Goal: Information Seeking & Learning: Learn about a topic

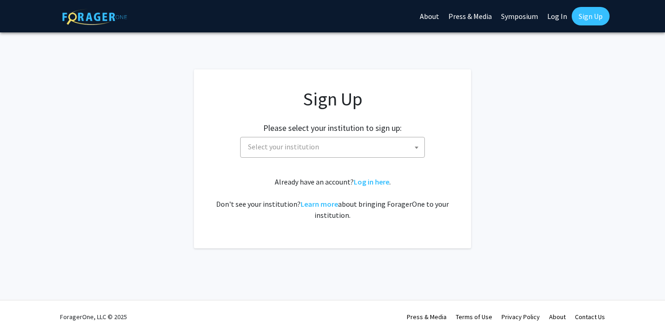
click at [376, 150] on span "Select your institution" at bounding box center [334, 146] width 180 height 19
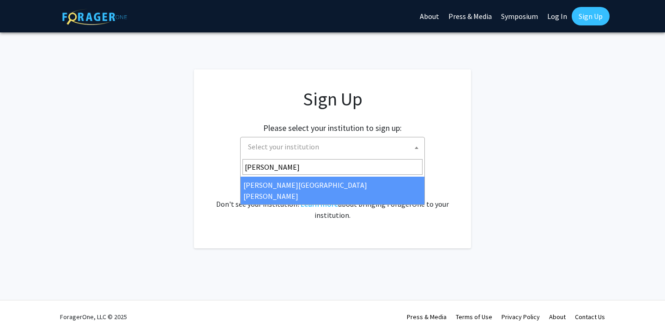
type input "johns"
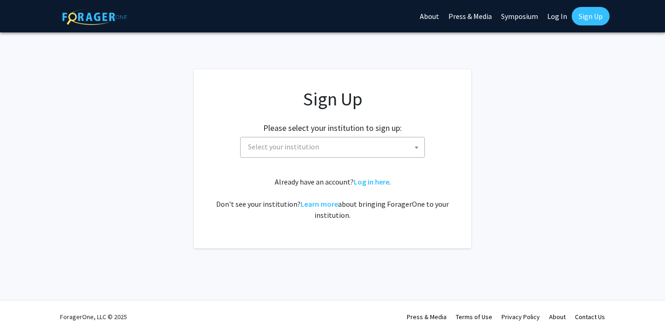
click at [288, 194] on div "Already have an account? Log in here . Don't see your institution? Learn more a…" at bounding box center [332, 198] width 240 height 44
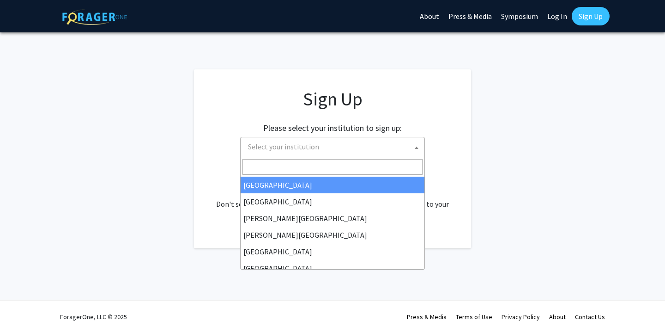
click at [299, 149] on span "Select your institution" at bounding box center [283, 146] width 71 height 9
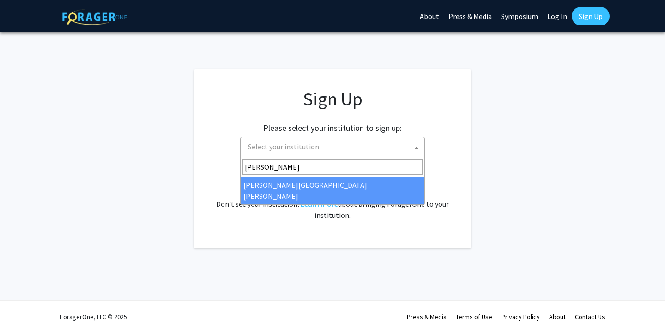
type input "john"
select select "1"
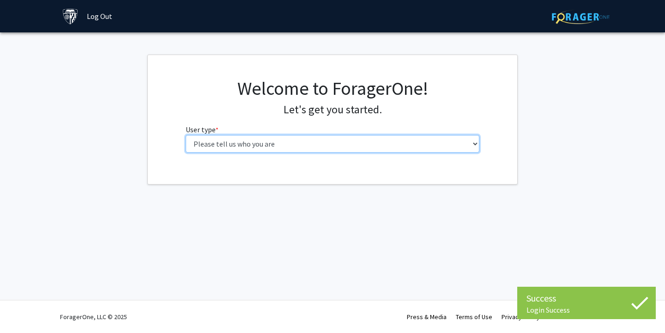
select select "2: masters"
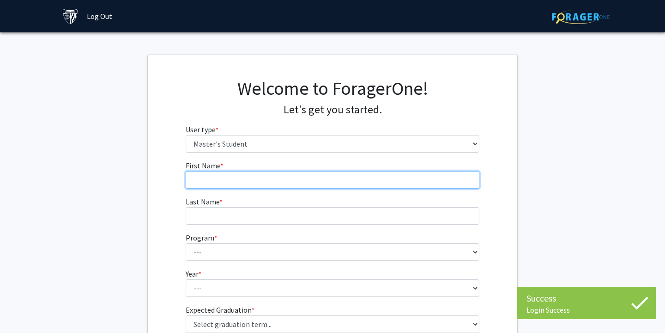
click at [416, 186] on input "First Name * required" at bounding box center [333, 180] width 294 height 18
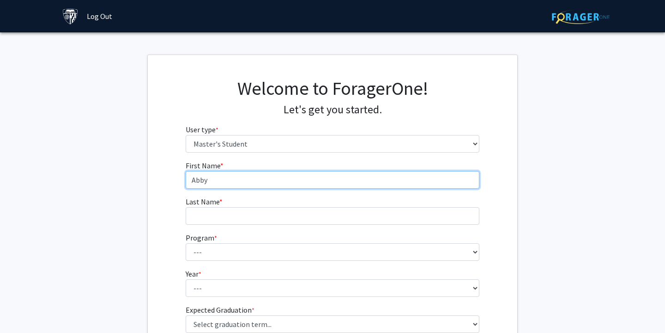
type input "Abby"
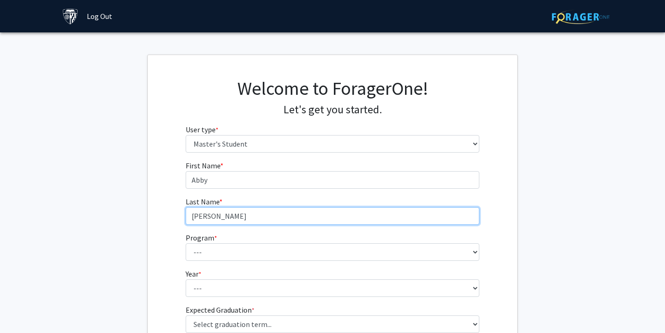
type input "[PERSON_NAME]"
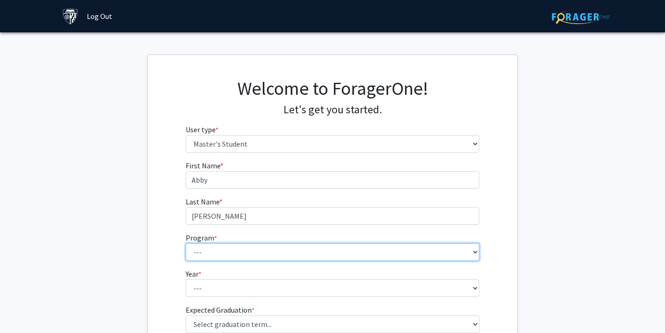
select select "106: 101"
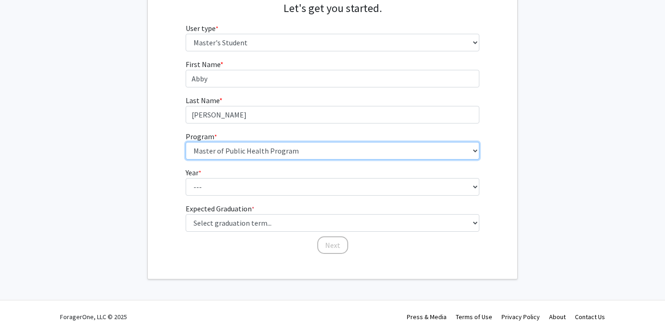
scroll to position [101, 0]
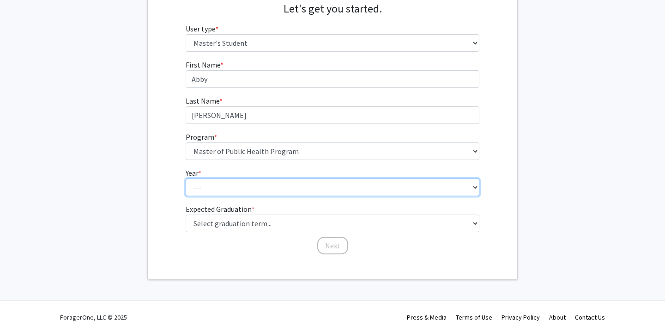
select select "1: first_year"
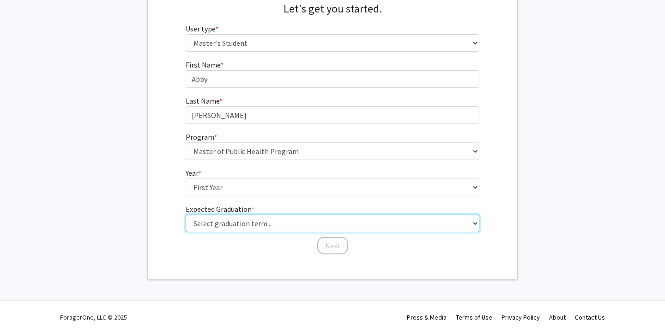
select select "5: spring_2026"
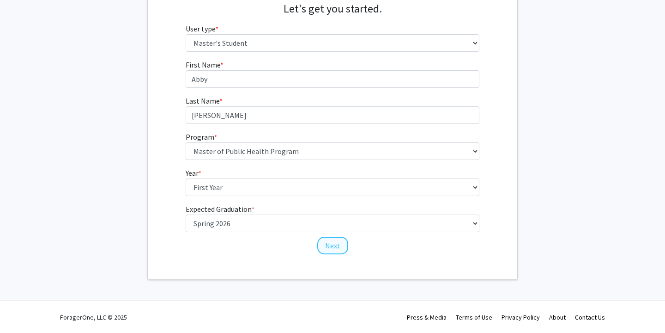
click at [336, 244] on button "Next" at bounding box center [332, 246] width 31 height 18
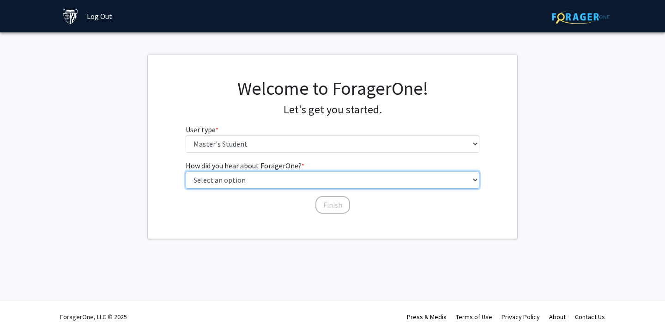
select select "3: university_website"
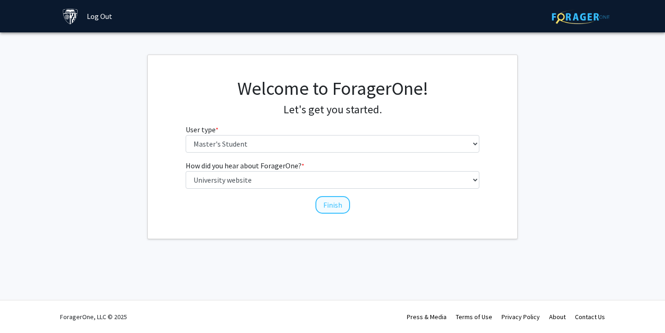
click at [335, 207] on button "Finish" at bounding box center [332, 205] width 35 height 18
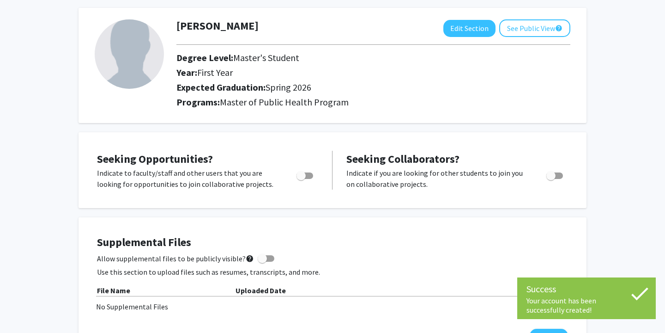
scroll to position [43, 0]
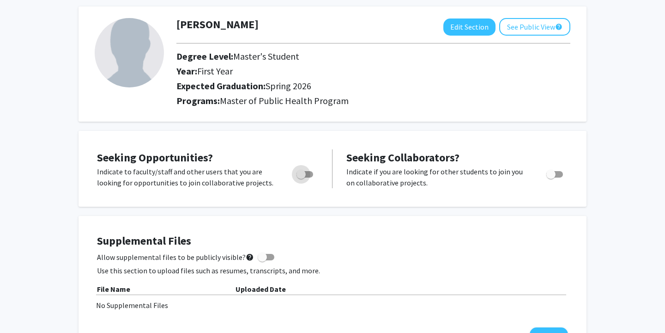
click at [306, 176] on span "Toggle" at bounding box center [305, 174] width 17 height 6
click at [301, 177] on input "Are you actively seeking opportunities?" at bounding box center [301, 177] width 0 height 0
checkbox input "true"
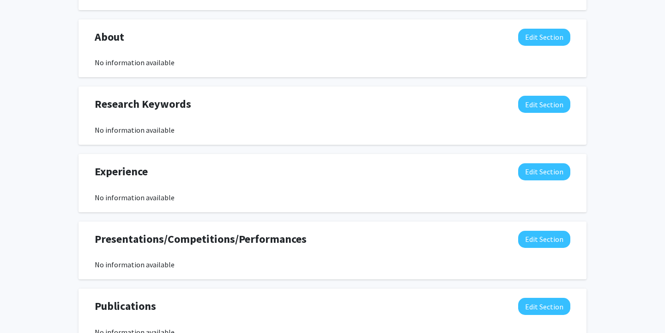
scroll to position [396, 0]
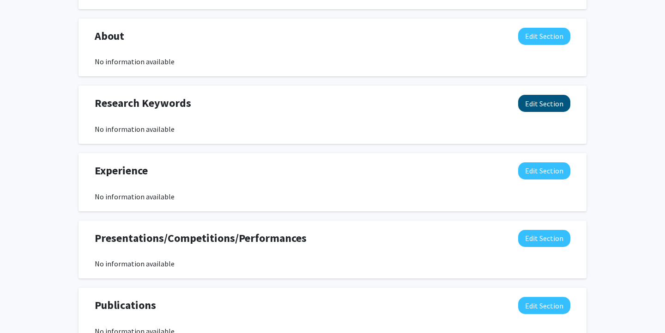
click at [544, 108] on button "Edit Section" at bounding box center [544, 103] width 52 height 17
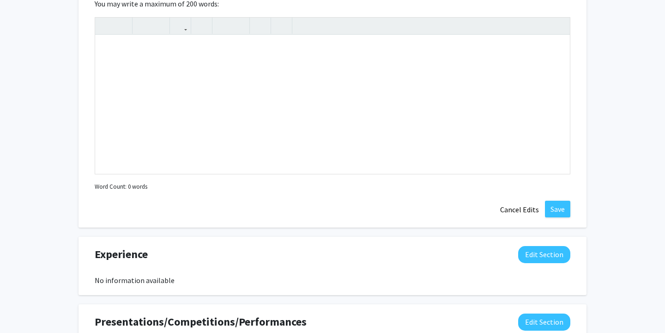
scroll to position [514, 0]
click at [515, 212] on button "Cancel Edits" at bounding box center [519, 209] width 51 height 18
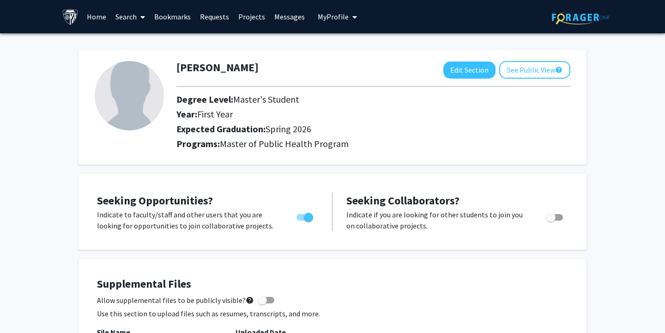
scroll to position [0, 0]
click at [252, 15] on link "Projects" at bounding box center [252, 16] width 36 height 32
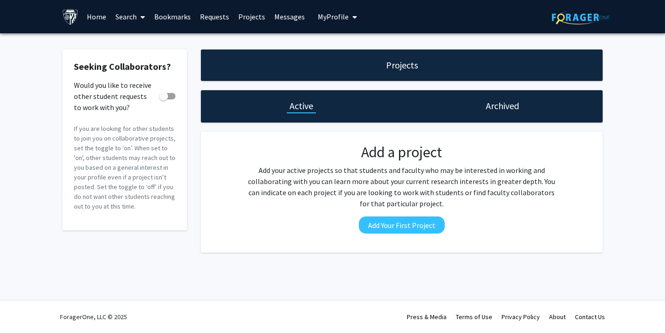
click at [199, 18] on link "Requests" at bounding box center [214, 16] width 38 height 32
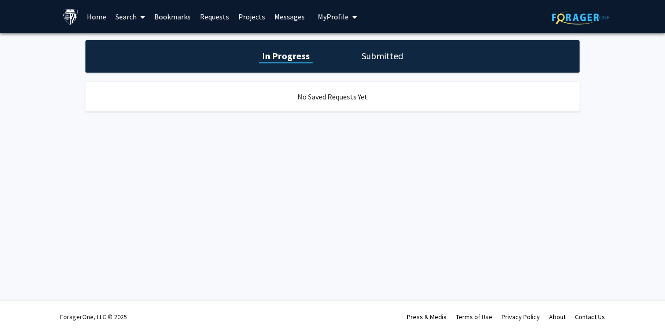
click at [91, 20] on link "Home" at bounding box center [96, 16] width 29 height 32
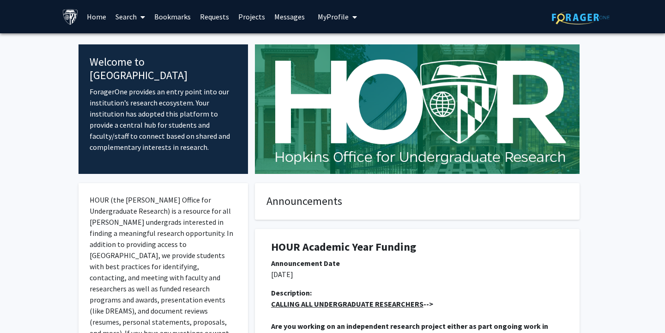
click at [140, 19] on span at bounding box center [141, 17] width 8 height 32
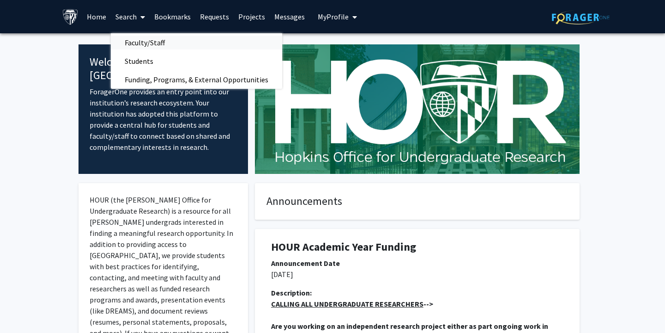
click at [147, 43] on span "Faculty/Staff" at bounding box center [145, 42] width 68 height 18
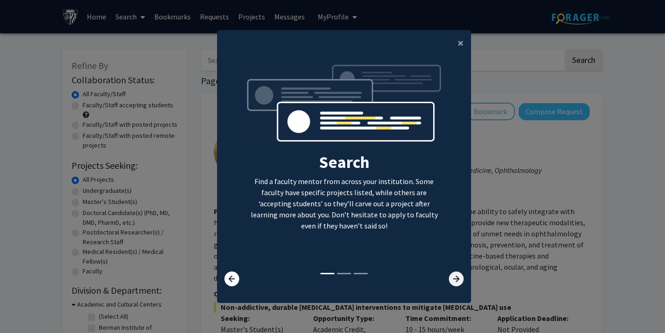
click at [456, 283] on icon at bounding box center [456, 278] width 15 height 15
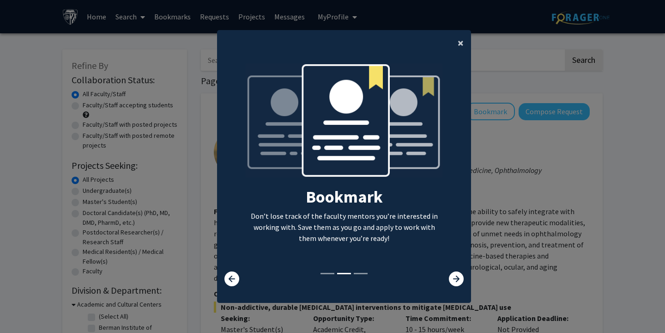
click at [458, 42] on span "×" at bounding box center [461, 43] width 6 height 14
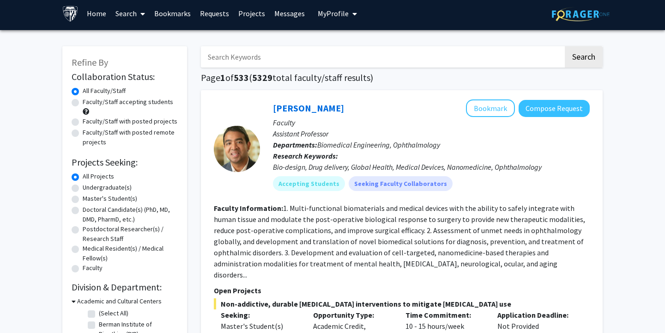
scroll to position [32, 0]
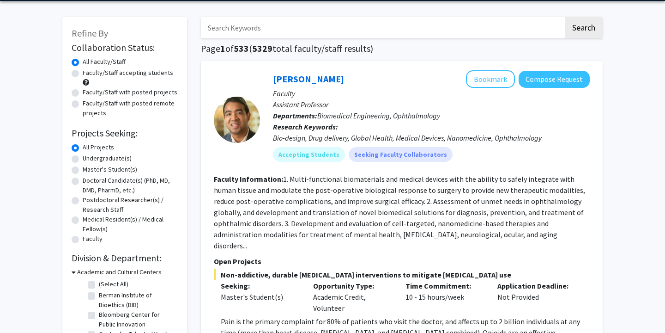
click at [83, 170] on label "Master's Student(s)" at bounding box center [110, 169] width 55 height 10
click at [83, 170] on input "Master's Student(s)" at bounding box center [86, 167] width 6 height 6
radio input "true"
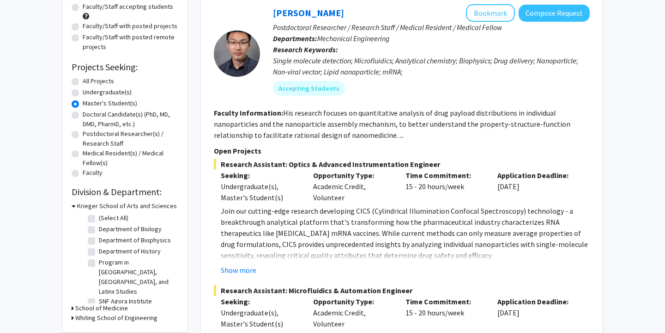
scroll to position [103, 0]
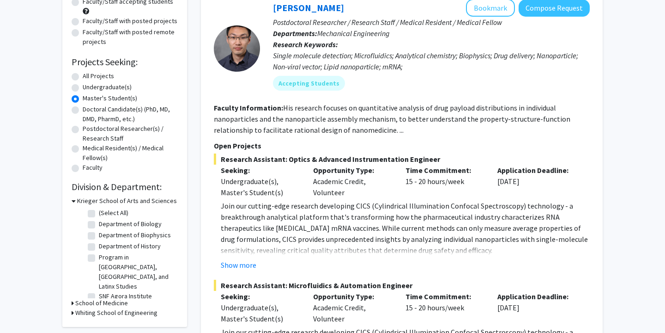
click at [83, 112] on label "Doctoral Candidate(s) (PhD, MD, DMD, PharmD, etc.)" at bounding box center [130, 113] width 95 height 19
click at [83, 110] on input "Doctoral Candidate(s) (PhD, MD, DMD, PharmD, etc.)" at bounding box center [86, 107] width 6 height 6
radio input "true"
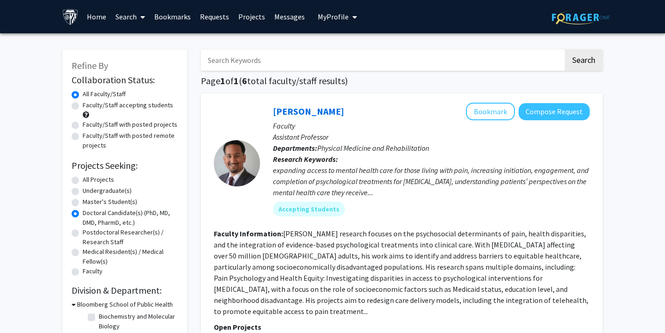
click at [83, 202] on label "Master's Student(s)" at bounding box center [110, 202] width 55 height 10
click at [83, 202] on input "Master's Student(s)" at bounding box center [86, 200] width 6 height 6
radio input "true"
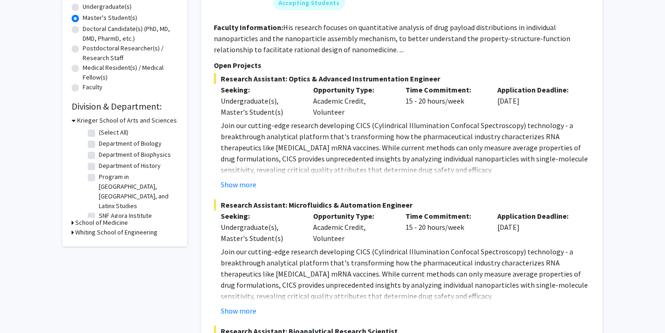
scroll to position [191, 0]
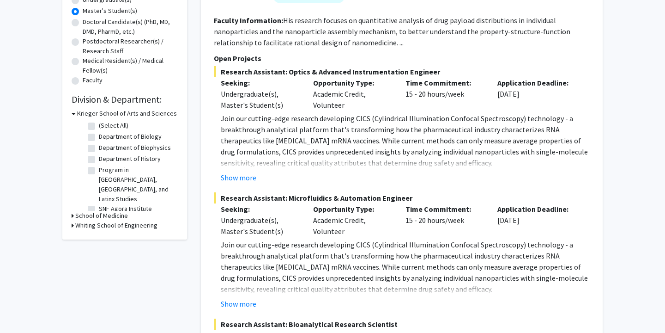
click at [73, 213] on icon at bounding box center [73, 216] width 2 height 10
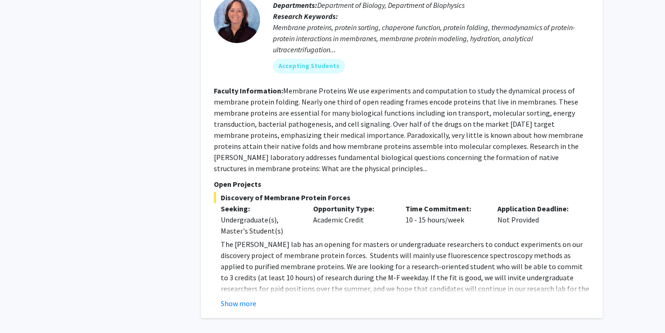
scroll to position [4260, 0]
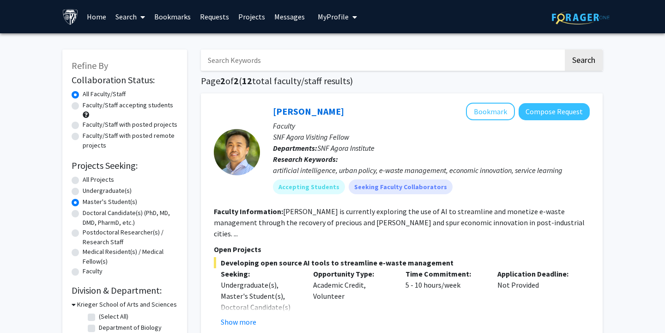
click at [83, 183] on label "All Projects" at bounding box center [98, 180] width 31 height 10
click at [83, 181] on input "All Projects" at bounding box center [86, 178] width 6 height 6
radio input "true"
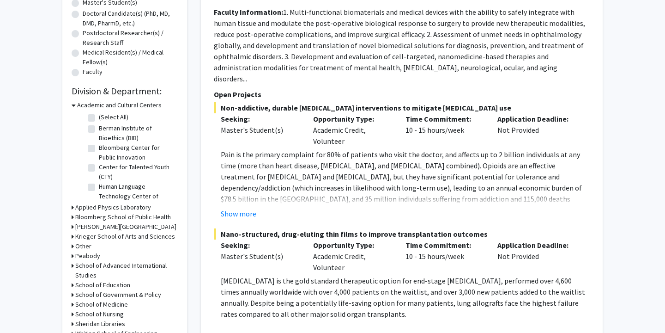
scroll to position [200, 0]
click at [73, 219] on icon at bounding box center [73, 217] width 2 height 10
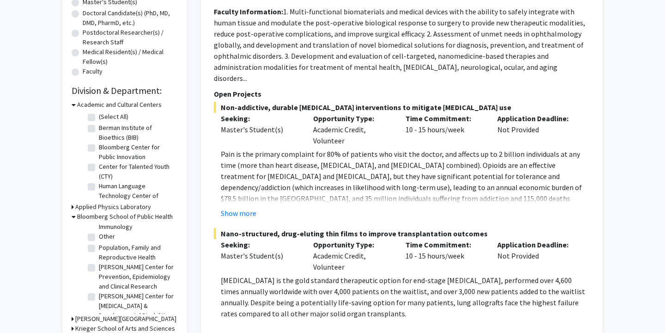
scroll to position [462, 0]
click at [99, 249] on label "Population, Family and Reproductive Health" at bounding box center [137, 251] width 77 height 19
click at [99, 248] on input "Population, Family and Reproductive Health" at bounding box center [102, 245] width 6 height 6
checkbox input "true"
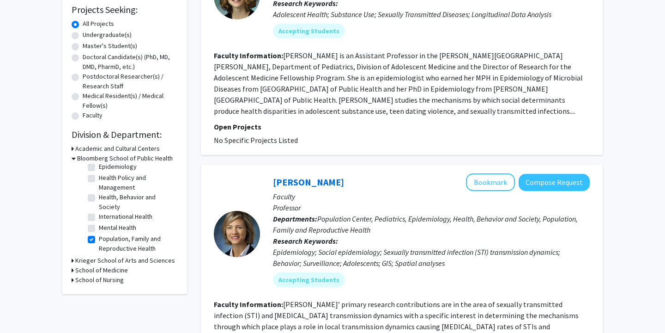
scroll to position [87, 0]
click at [417, 184] on div "[PERSON_NAME] Bookmark Compose Request" at bounding box center [431, 182] width 317 height 18
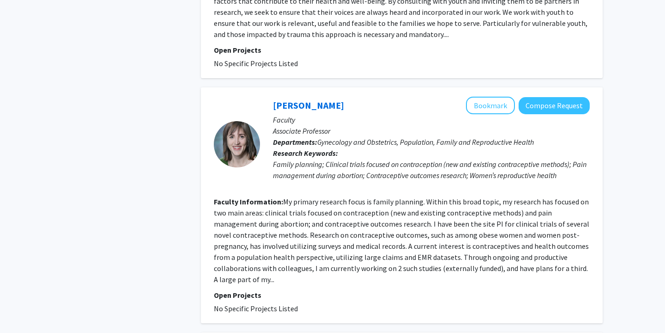
scroll to position [988, 0]
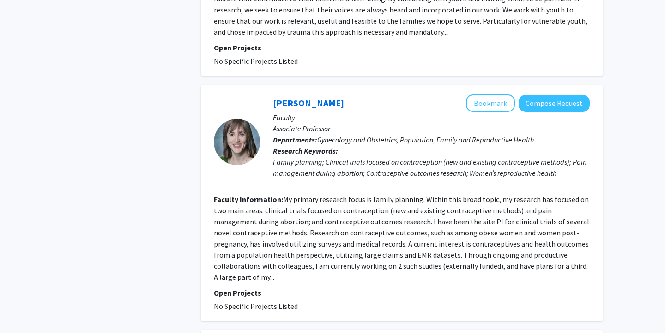
click at [249, 258] on section "Faculty Information: My primary research focus is family planning. Within this …" at bounding box center [402, 238] width 376 height 89
click at [305, 256] on section "Faculty Information: My primary research focus is family planning. Within this …" at bounding box center [402, 238] width 376 height 89
click at [220, 255] on fg-read-more "My primary research focus is family planning. Within this broad topic, my resea…" at bounding box center [402, 237] width 376 height 87
click at [308, 97] on link "[PERSON_NAME]" at bounding box center [308, 103] width 71 height 12
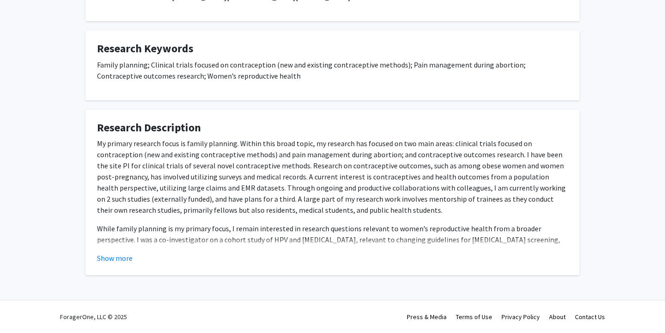
scroll to position [224, 0]
click at [126, 257] on button "Show more" at bounding box center [115, 257] width 36 height 11
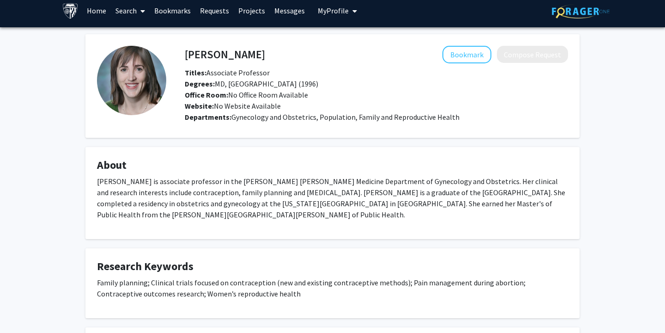
scroll to position [0, 0]
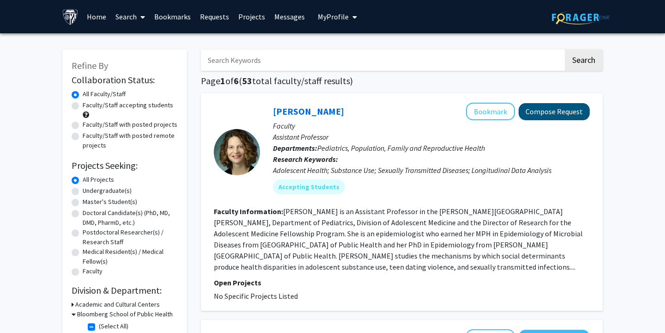
click at [552, 115] on button "Compose Request" at bounding box center [554, 111] width 71 height 17
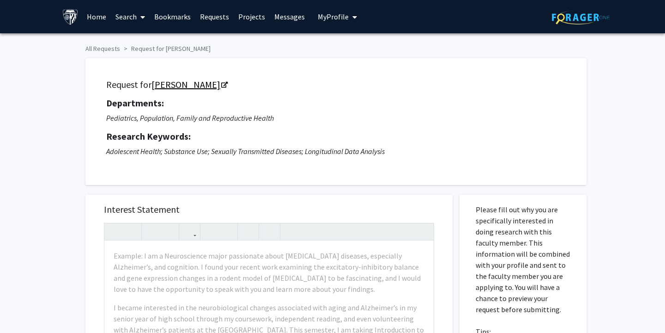
click at [221, 86] on icon "Opens in a new tab" at bounding box center [224, 85] width 6 height 6
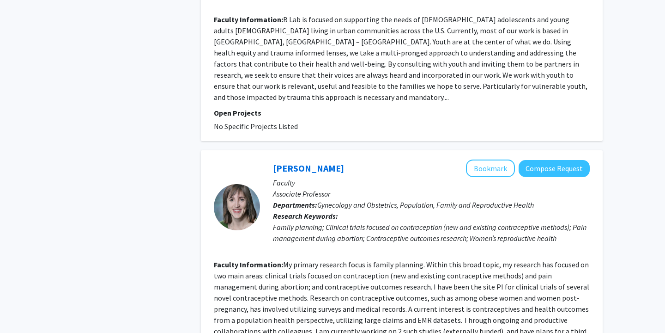
scroll to position [1027, 0]
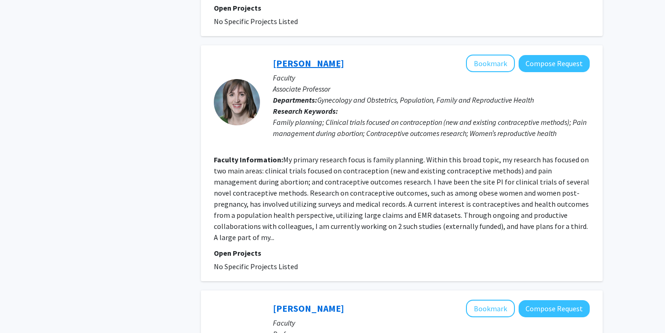
click at [306, 57] on link "[PERSON_NAME]" at bounding box center [308, 63] width 71 height 12
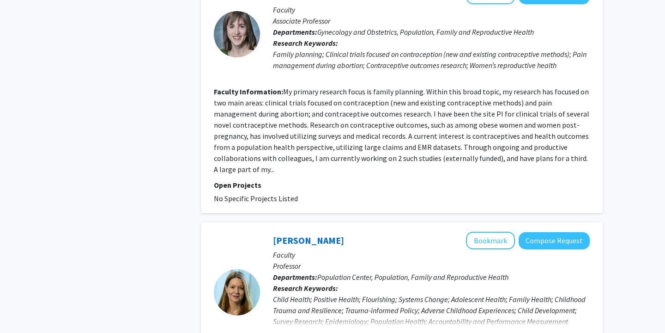
scroll to position [1107, 0]
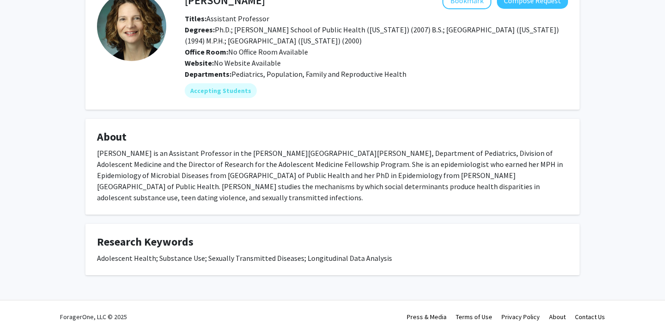
scroll to position [61, 0]
